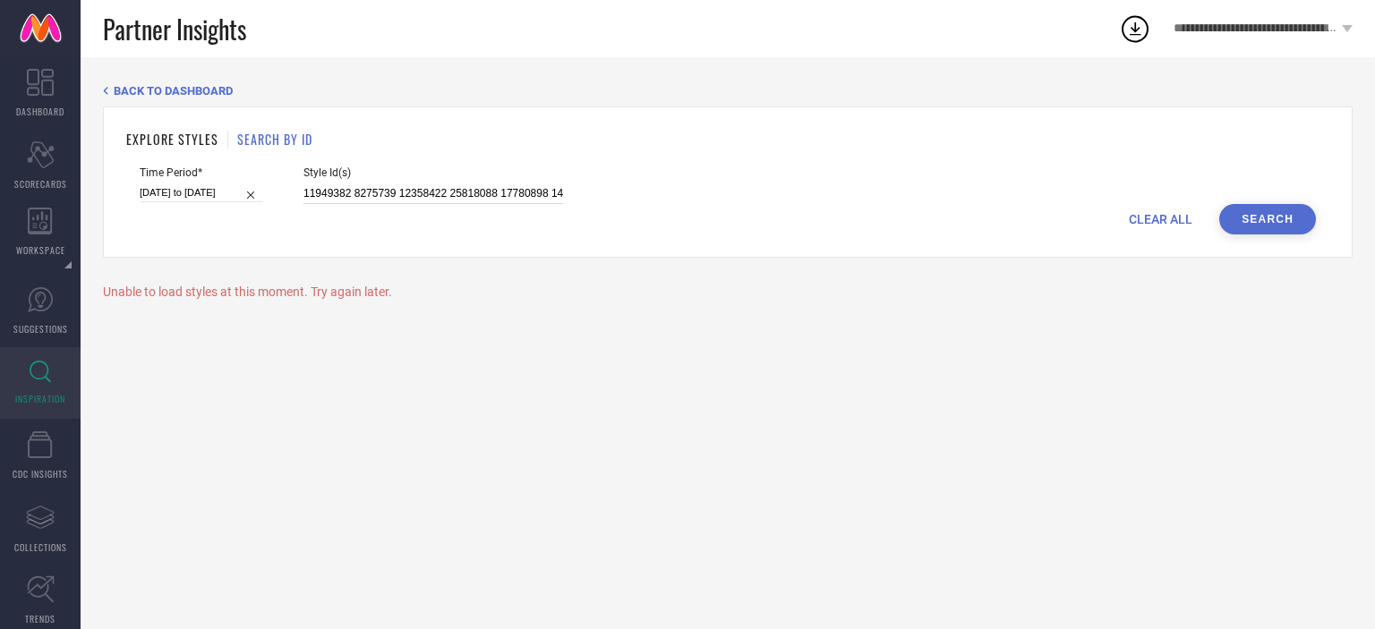
click at [399, 192] on input "11949382 8275739 12358422 25818088 17780898 14805802 11274558 14638686 22578462…" at bounding box center [434, 194] width 260 height 21
drag, startPoint x: 0, startPoint y: 0, endPoint x: 399, endPoint y: 192, distance: 442.9
click at [399, 192] on input "11949382 8275739 12358422 25818088 17780898 14805802 11274558 14638686 22578462…" at bounding box center [434, 194] width 260 height 21
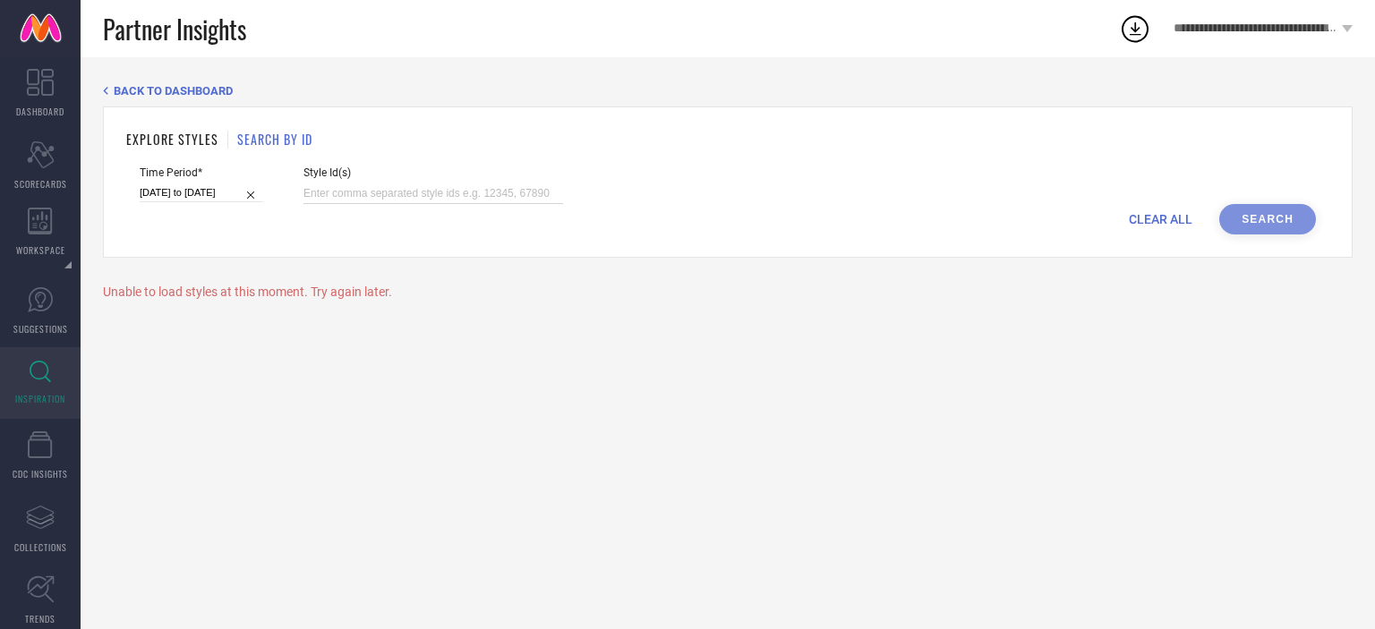
paste input "22111092 26332454 2075320 24842722 25818068 28459064 24842716 10764128 24797156…"
type input "22111092 26332454 2075320 24842722 25818068 28459064 24842716 10764128 24797156…"
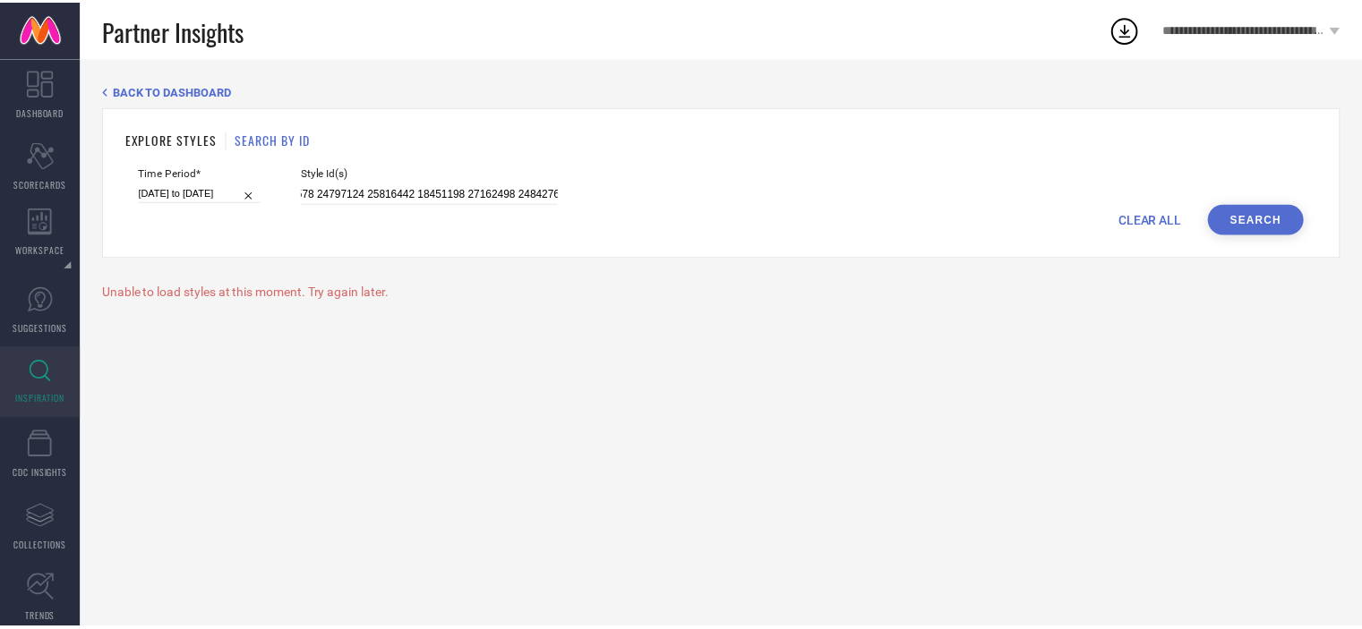
scroll to position [0, 0]
click at [1280, 220] on button "Search" at bounding box center [1267, 219] width 97 height 30
click at [383, 195] on input "22111092 26332454 2075320 24842722 25818068 28459064 24842716 10764128 24797156…" at bounding box center [434, 194] width 260 height 21
select select "2"
select select "2025"
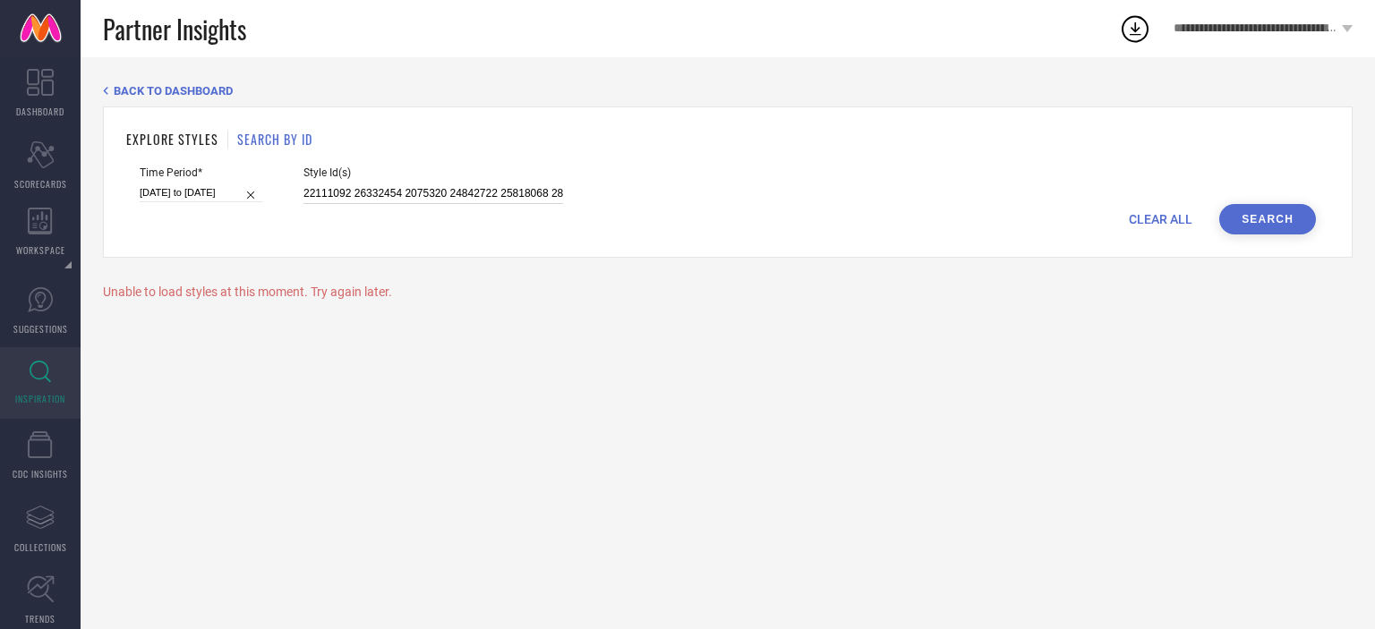
select select "3"
select select "2025"
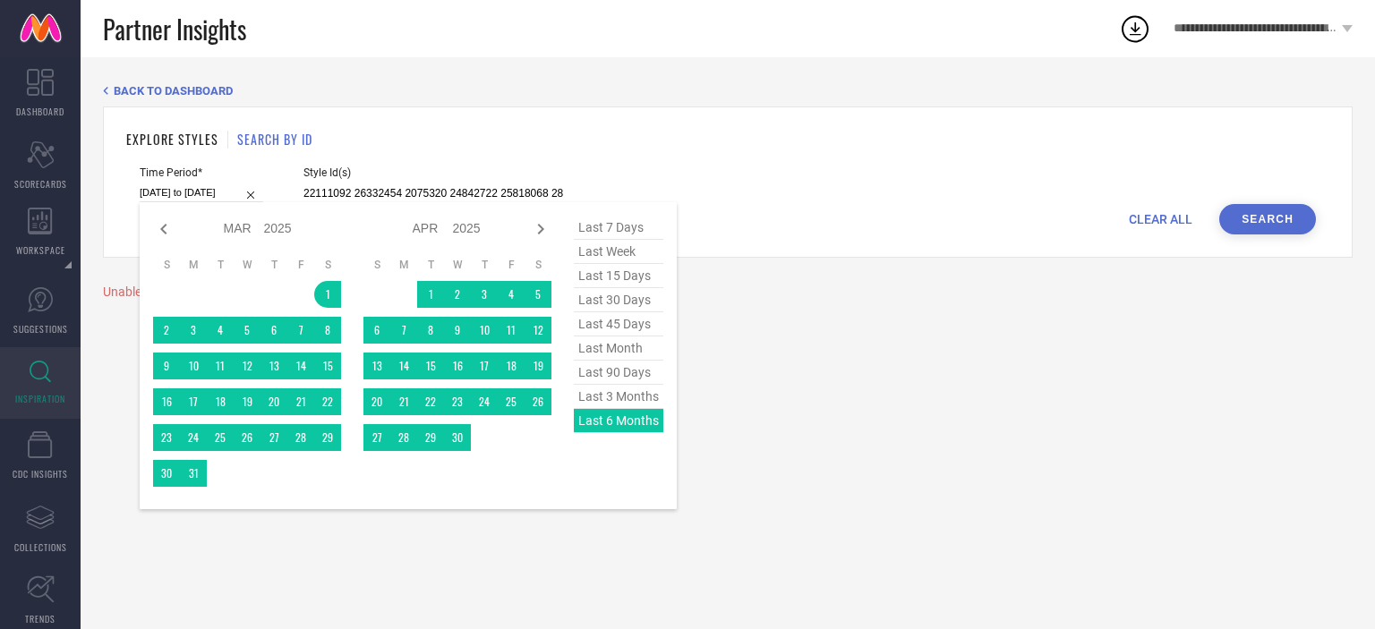
click at [175, 196] on input "[DATE] to [DATE]" at bounding box center [202, 193] width 124 height 19
click at [616, 405] on span "last 3 months" at bounding box center [619, 397] width 90 height 24
type input "[DATE] to [DATE]"
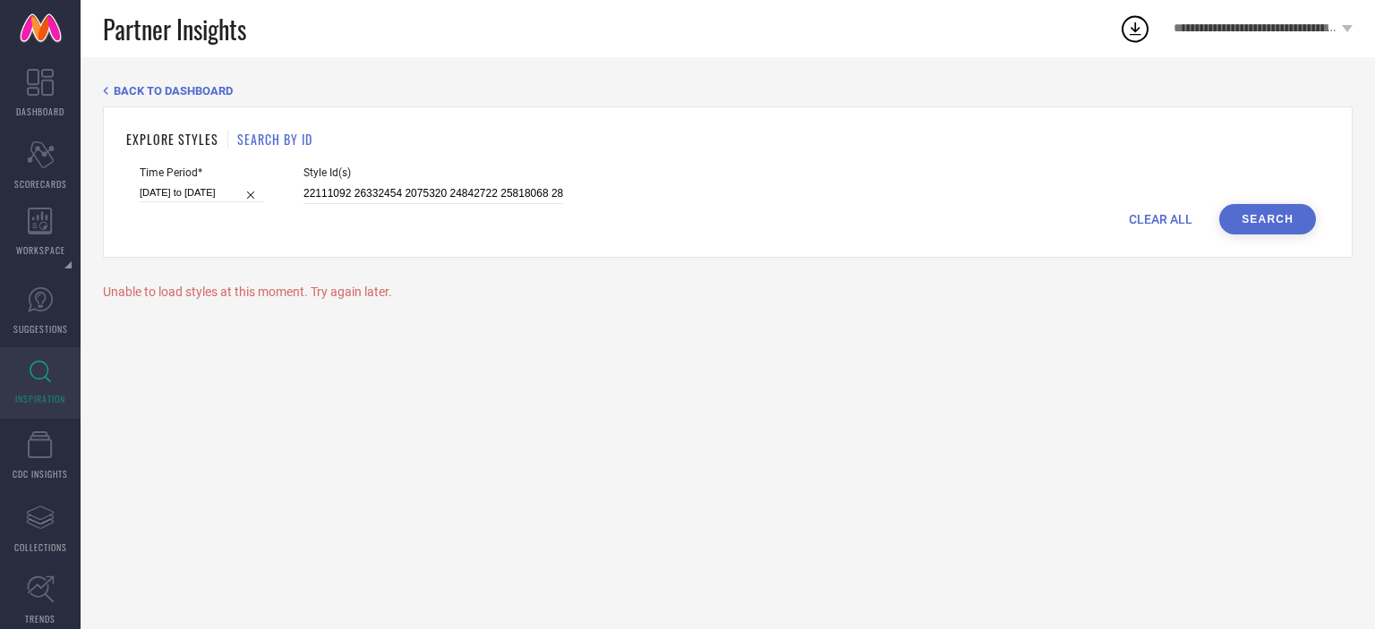
click at [1244, 218] on button "Search" at bounding box center [1267, 219] width 97 height 30
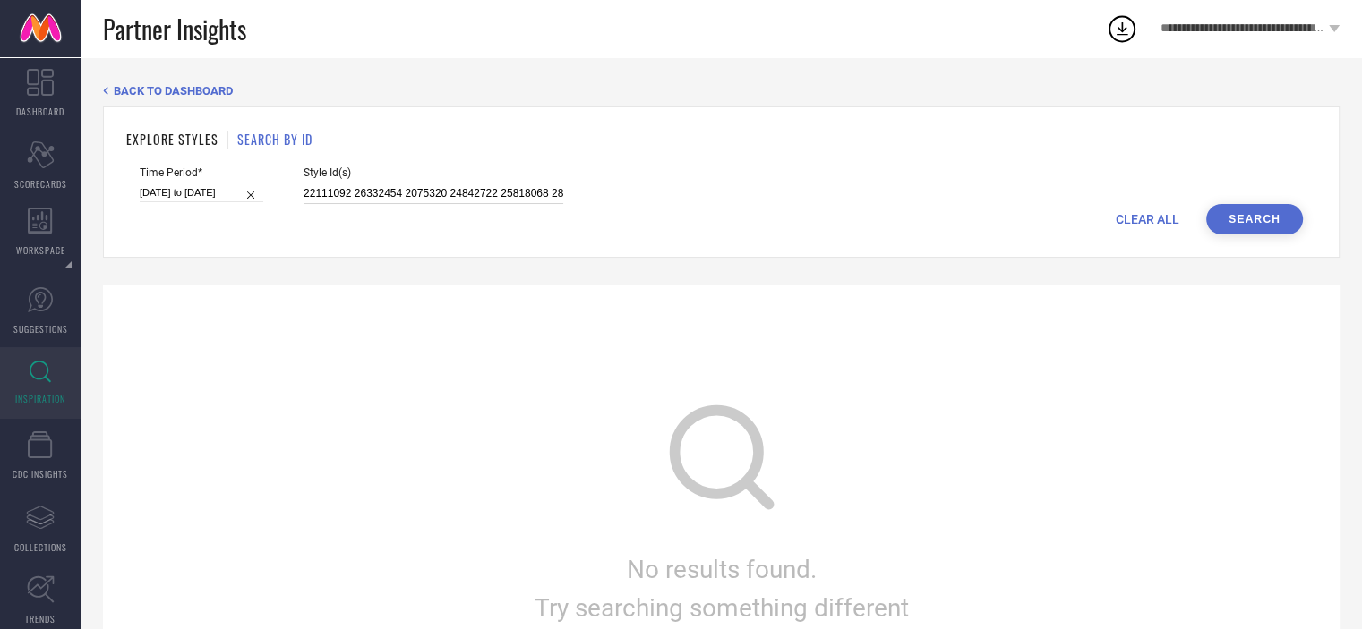
click at [372, 198] on input "22111092 26332454 2075320 24842722 25818068 28459064 24842716 10764128 24797156…" at bounding box center [434, 194] width 260 height 21
paste input "32591942 22582038 32591881 32591591 32591553 31842614 25818000 32591540 3259191…"
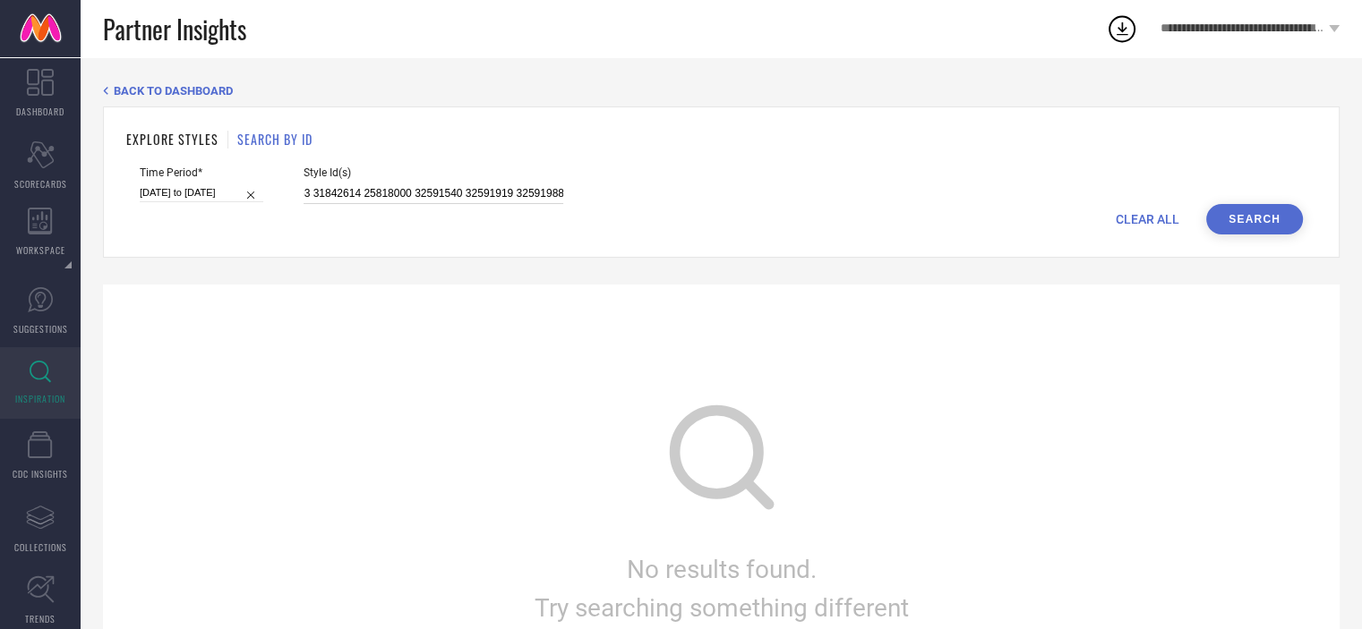
type input "32591942 22582038 32591881 32591591 32591553 31842614 25818000 32591540 3259191…"
click at [1269, 210] on button "Search" at bounding box center [1254, 219] width 97 height 30
